Goal: Browse casually

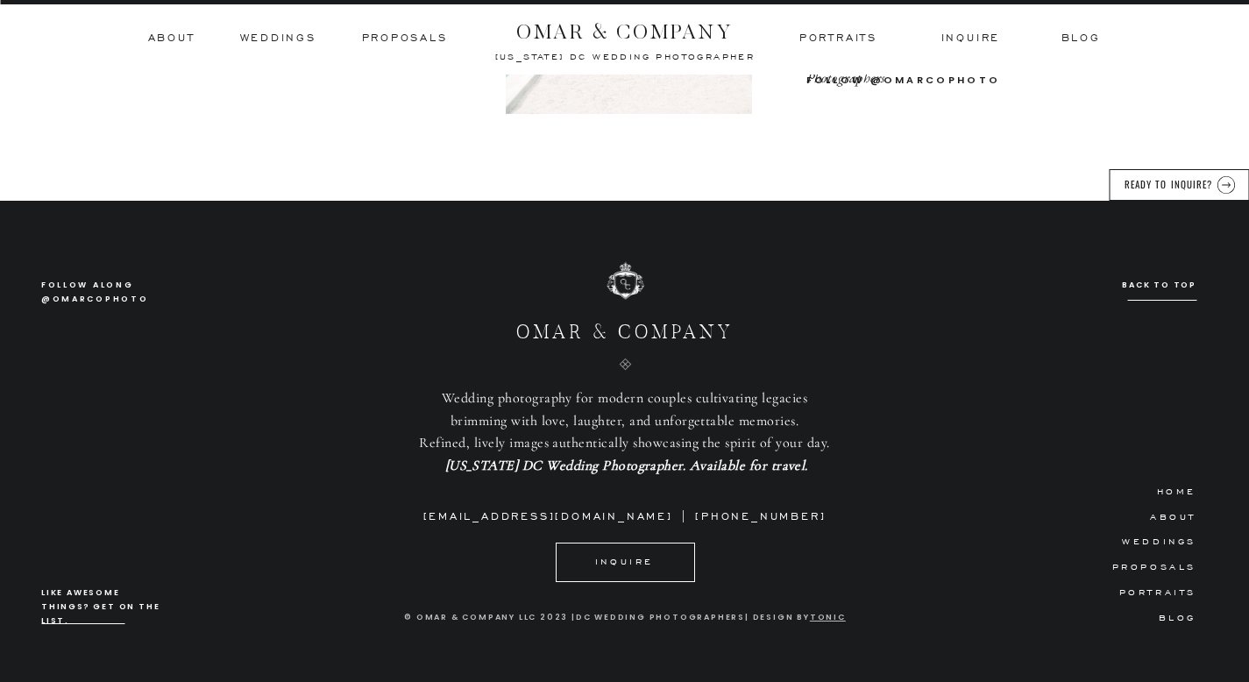
scroll to position [6336, 0]
